Goal: Communication & Community: Share content

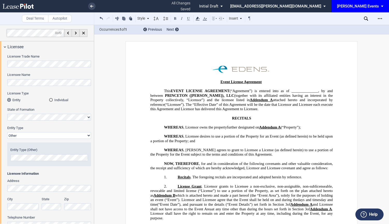
select select "Other"
select select "5"
select select "pm"
select select "8"
select select "pm"
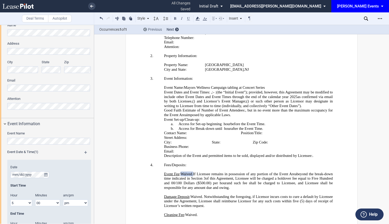
scroll to position [310, 0]
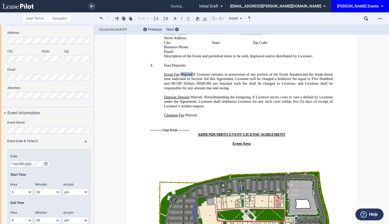
scroll to position [0, 0]
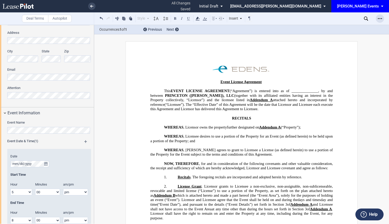
click at [381, 19] on use "Open Lease options menu" at bounding box center [379, 18] width 4 height 1
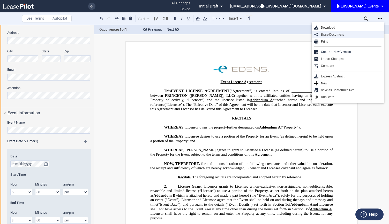
click at [328, 34] on div "Share Document" at bounding box center [349, 35] width 64 height 4
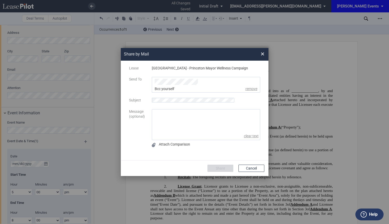
click at [239, 82] on ul "Share by ..." at bounding box center [206, 85] width 108 height 16
click at [161, 89] on div "[EMAIL_ADDRESS][PERSON_NAME][DOMAIN_NAME]" at bounding box center [173, 95] width 36 height 17
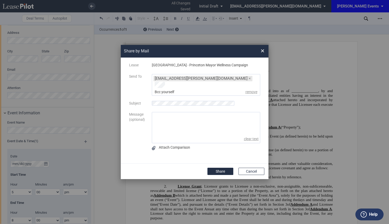
click at [161, 90] on div "Bcc yourself remove" at bounding box center [206, 92] width 105 height 5
click at [170, 83] on li "Share by ..." at bounding box center [161, 85] width 17 height 6
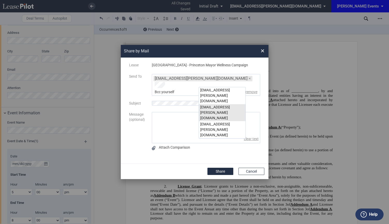
click at [223, 104] on div "[EMAIL_ADDRESS][PERSON_NAME][DOMAIN_NAME]" at bounding box center [222, 112] width 47 height 17
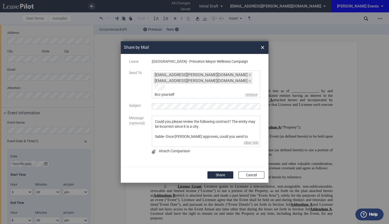
scroll to position [13, 0]
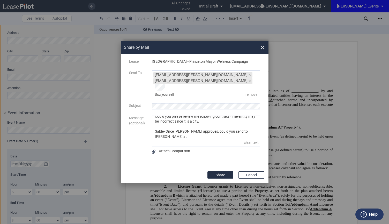
paste textarea "[PERSON_NAME] <[EMAIL_ADDRESS][DOMAIN_NAME]>"
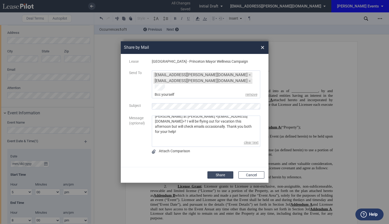
type textarea "Hi [PERSON_NAME]- Could you please review the following contract? The entity ma…"
click at [221, 173] on button "Share" at bounding box center [220, 175] width 26 height 7
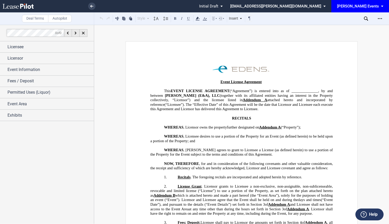
scroll to position [910, 0]
